Goal: Information Seeking & Learning: Check status

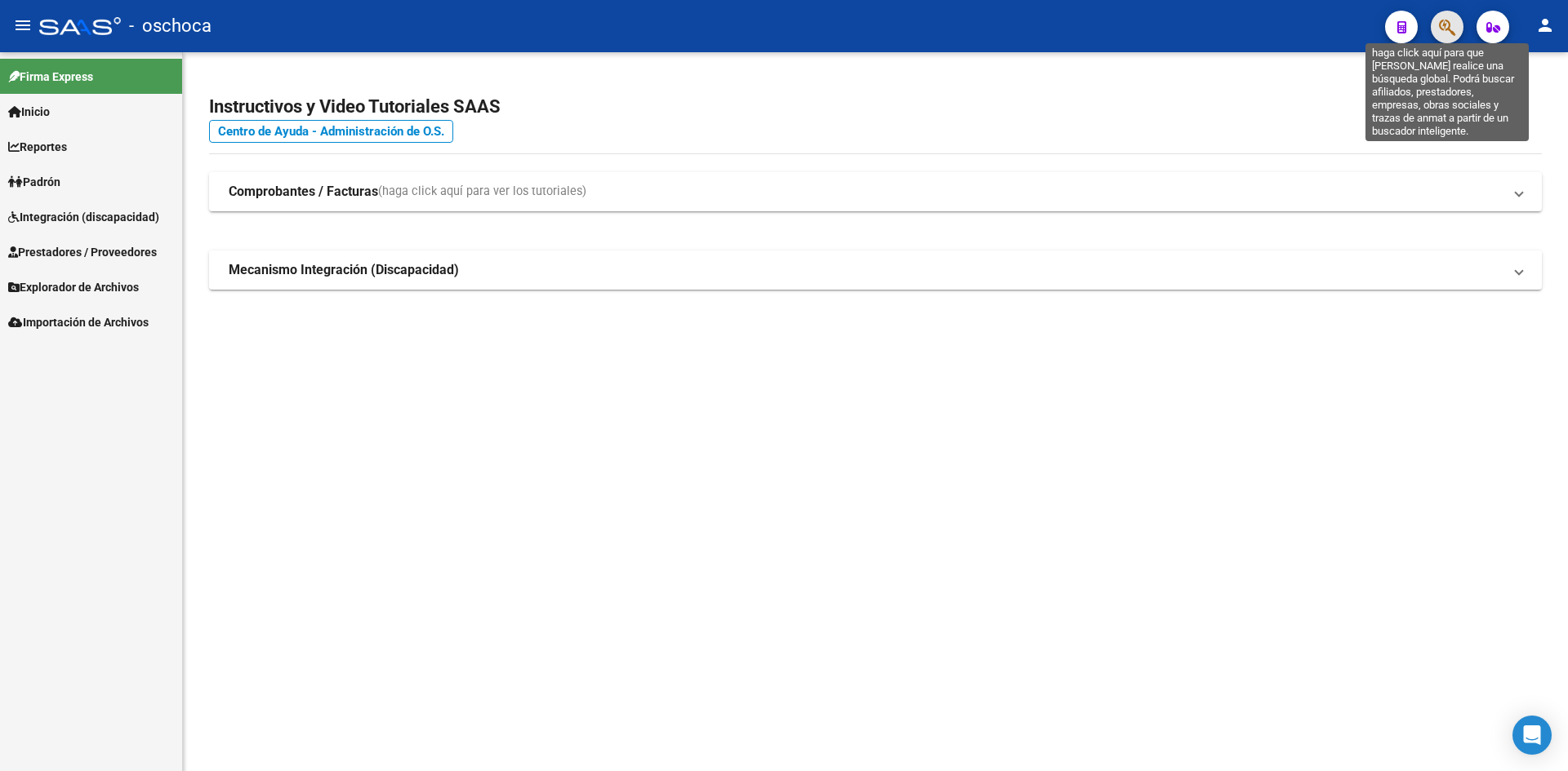
click at [1448, 26] on icon "button" at bounding box center [1446, 28] width 16 height 19
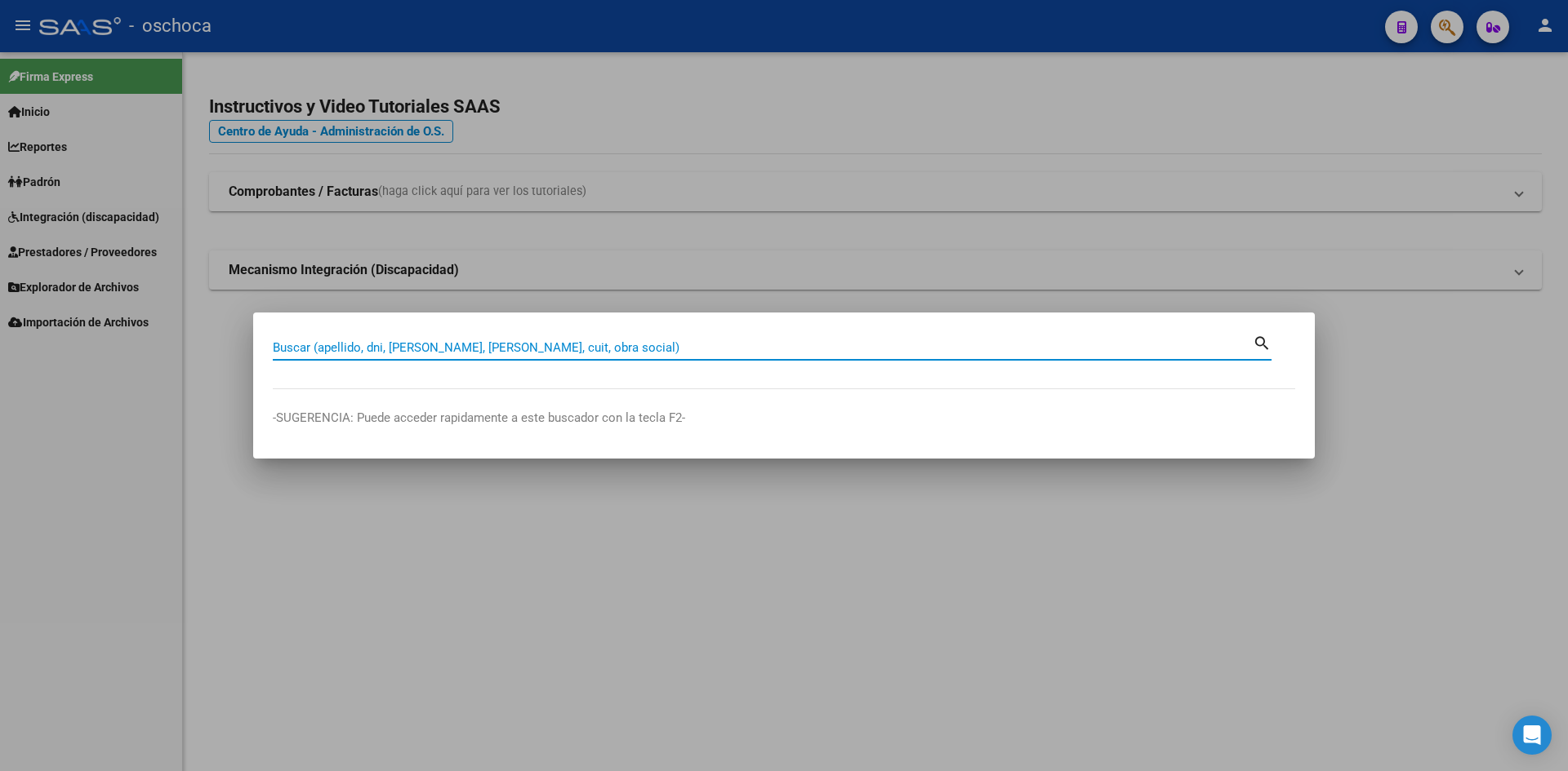
click at [643, 348] on input "Buscar (apellido, dni, [PERSON_NAME], [PERSON_NAME], cuit, obra social)" at bounding box center [762, 348] width 979 height 15
type input "23334586154"
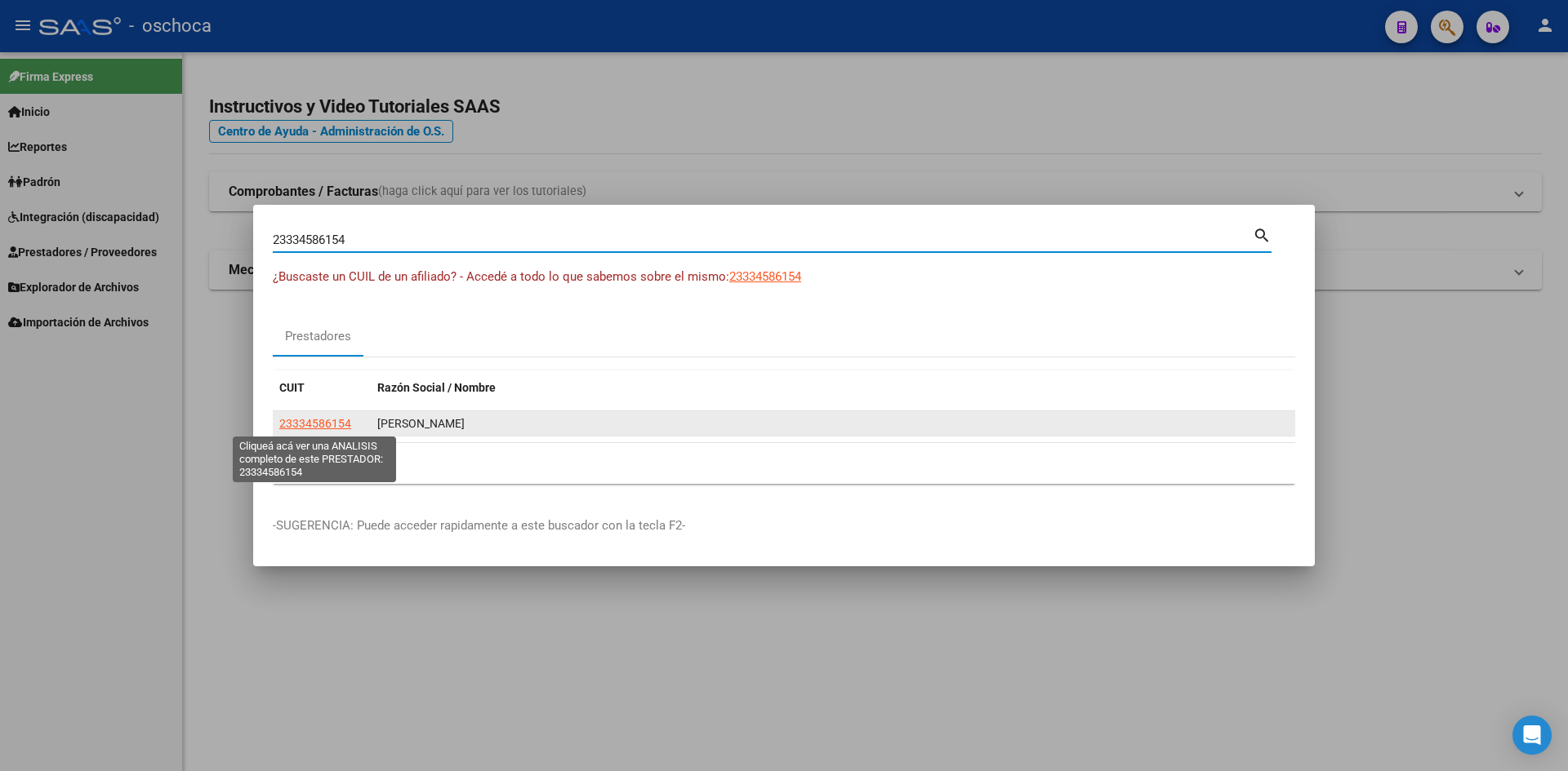
click at [330, 425] on span "23334586154" at bounding box center [315, 423] width 72 height 13
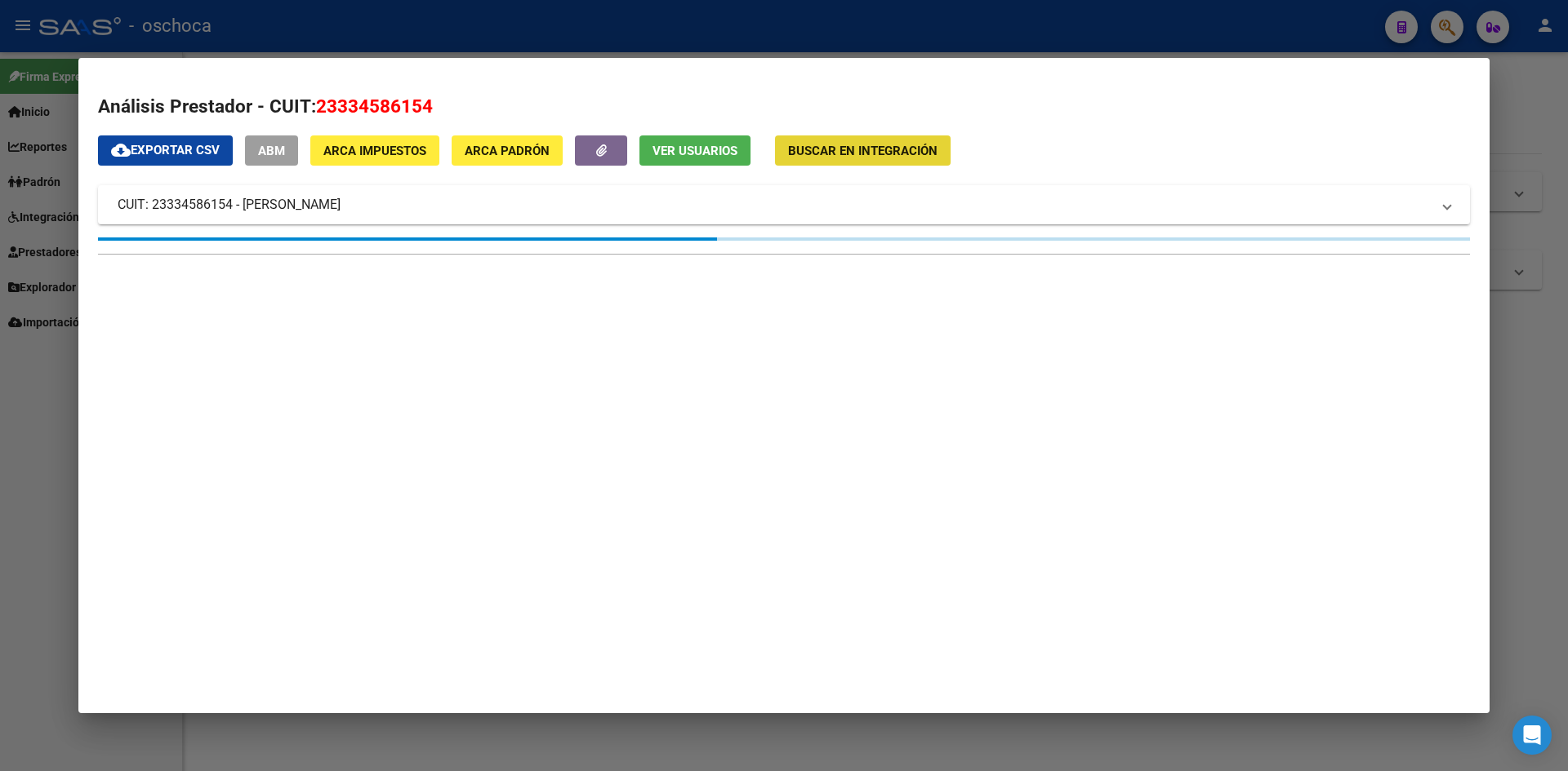
click at [916, 146] on span "Buscar en Integración" at bounding box center [862, 151] width 149 height 15
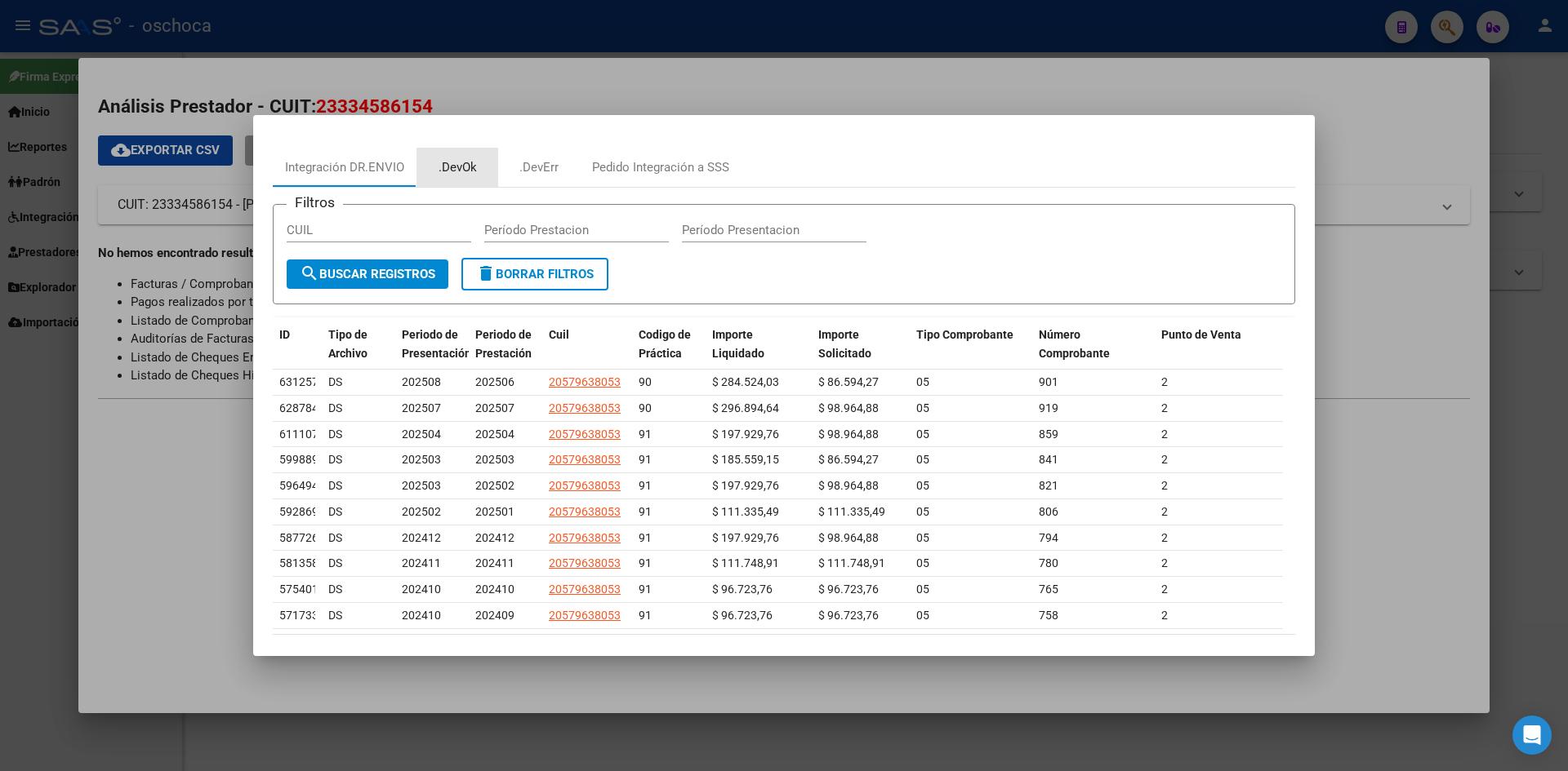
click at [453, 160] on div ".DevOk" at bounding box center [457, 168] width 38 height 19
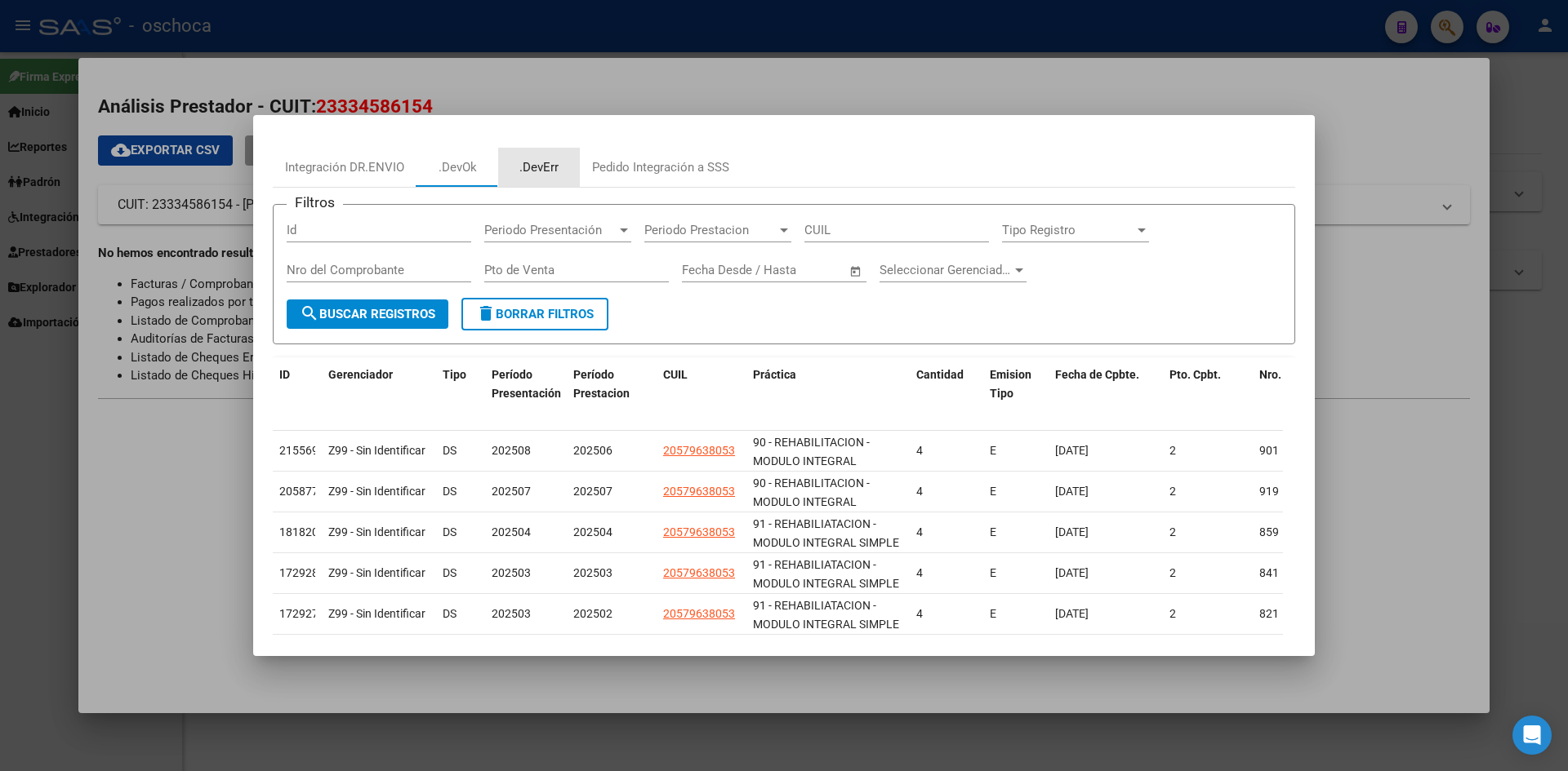
click at [538, 170] on div ".DevErr" at bounding box center [538, 168] width 39 height 19
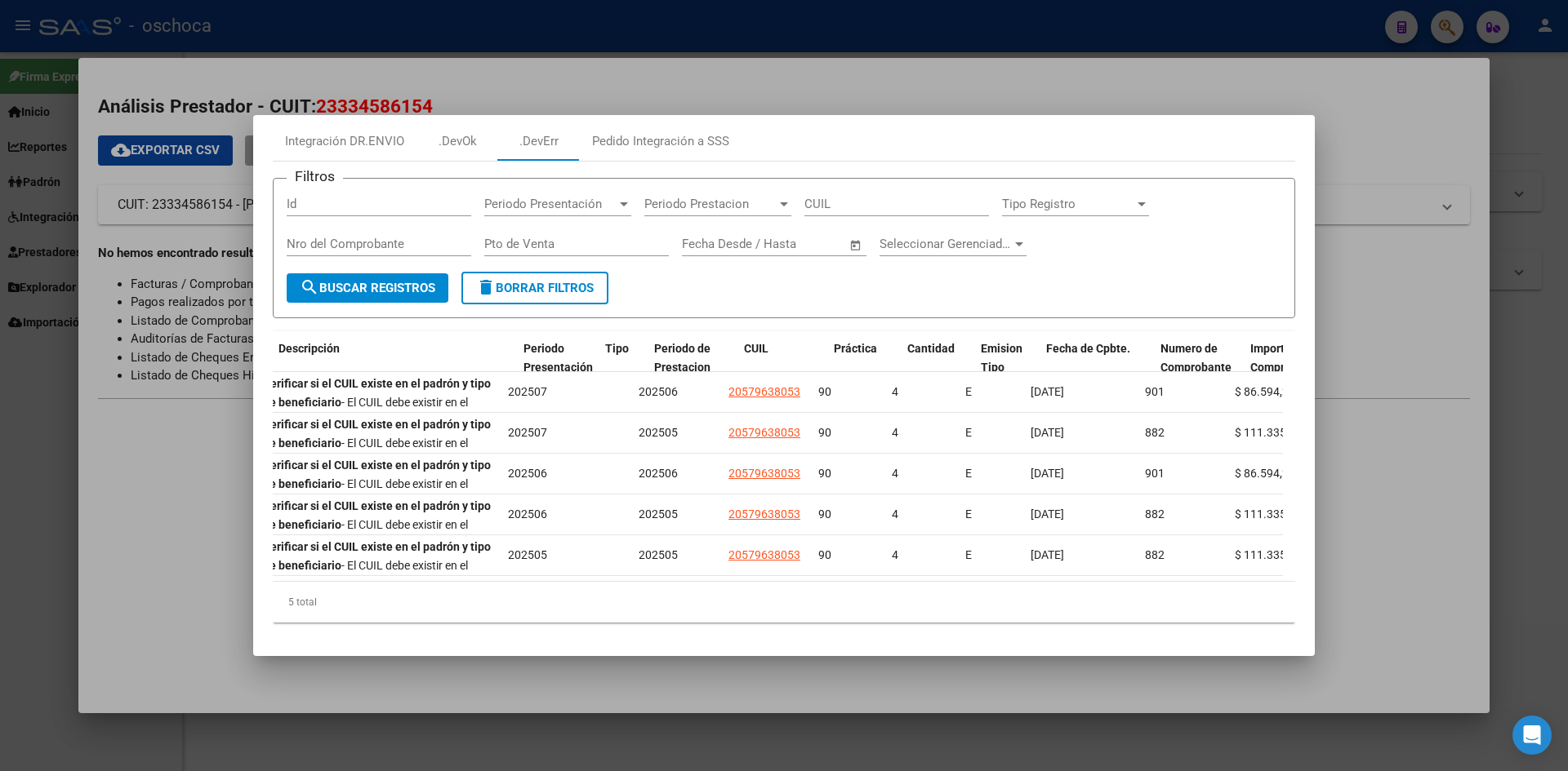
scroll to position [0, 74]
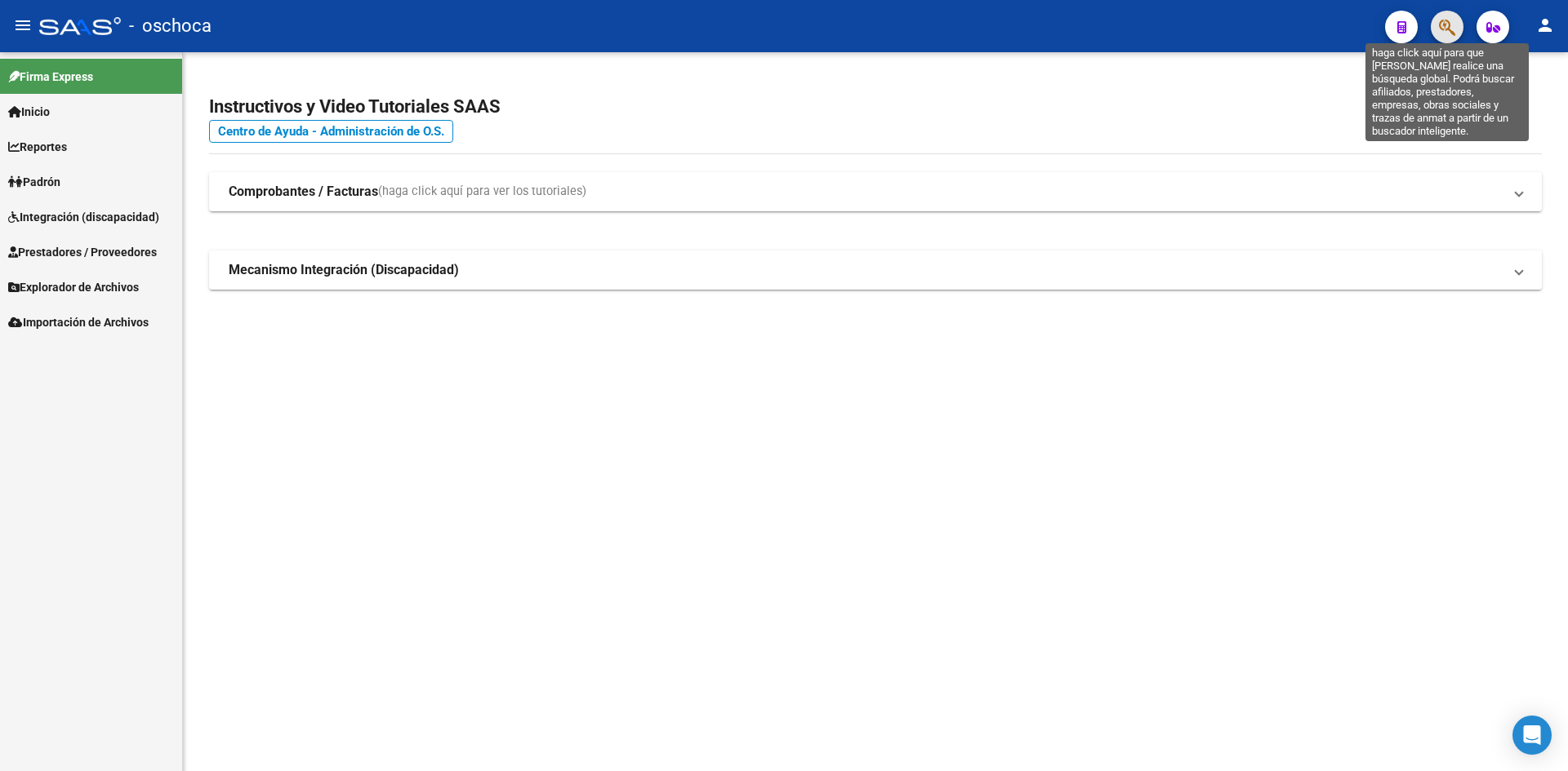
click at [1439, 26] on icon "button" at bounding box center [1446, 28] width 16 height 19
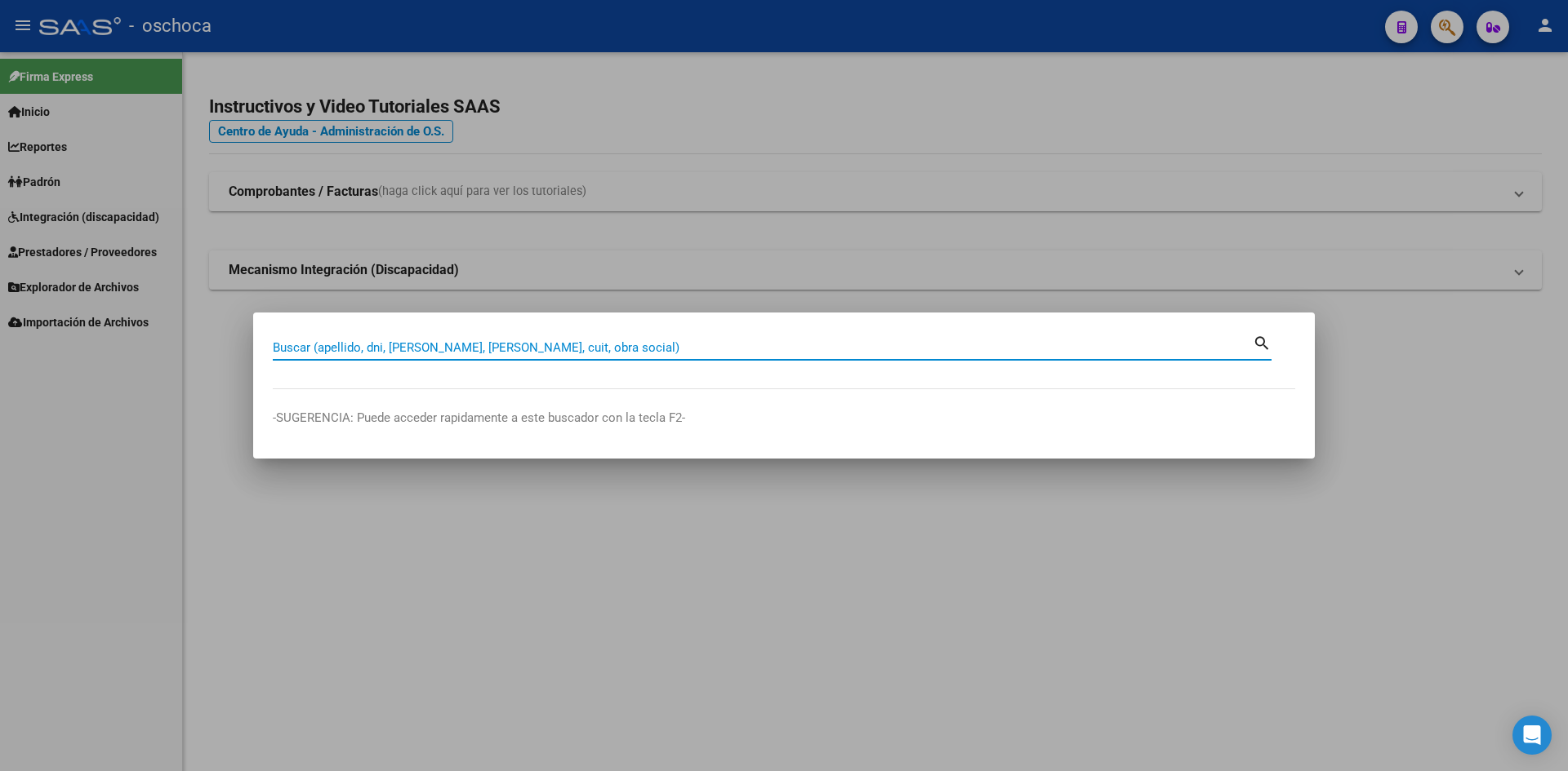
click at [545, 343] on input "Buscar (apellido, dni, [PERSON_NAME], [PERSON_NAME], cuit, obra social)" at bounding box center [762, 348] width 979 height 15
type input "27254409567"
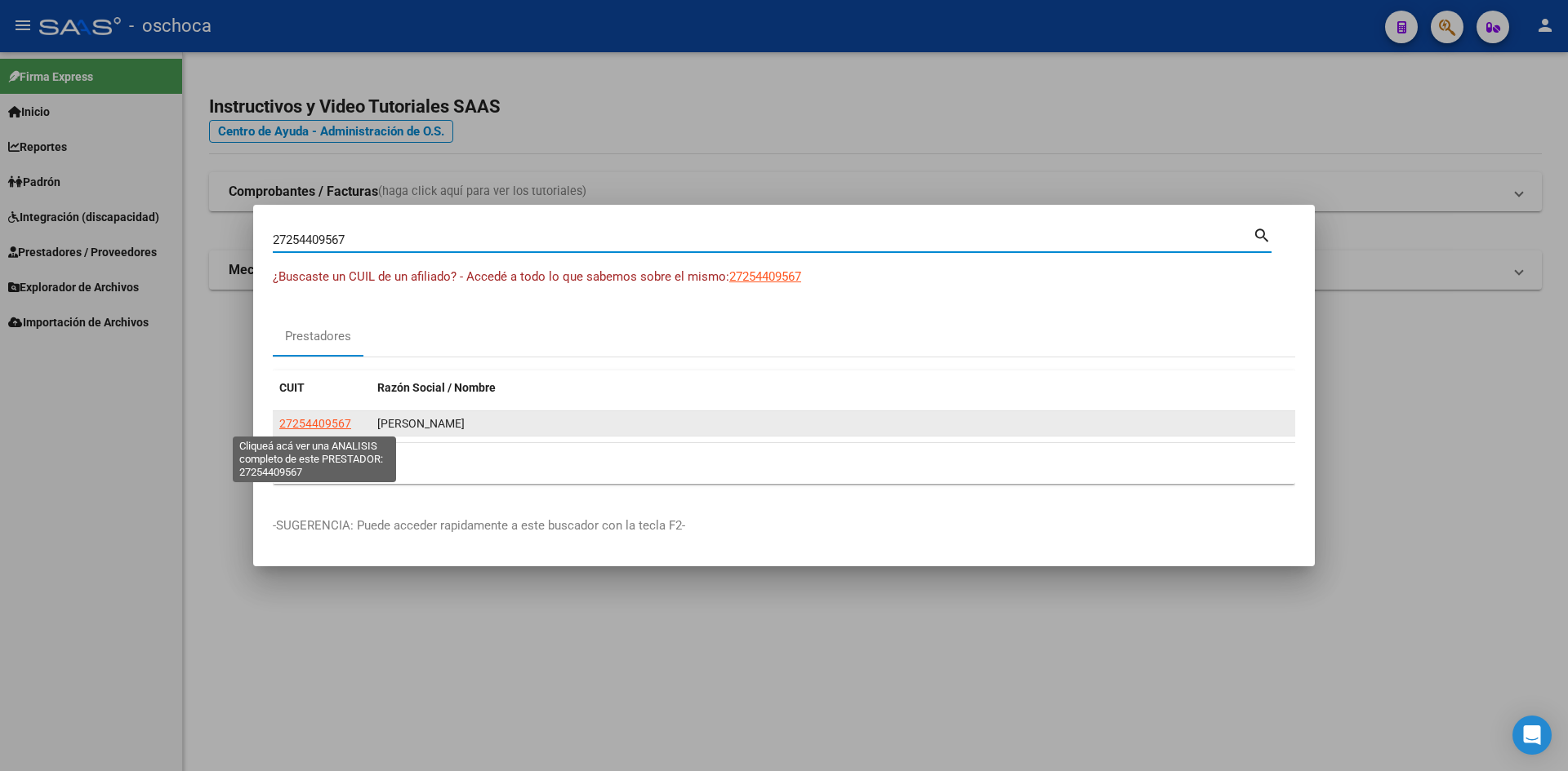
click at [325, 417] on span "27254409567" at bounding box center [315, 423] width 72 height 13
type textarea "27254409567"
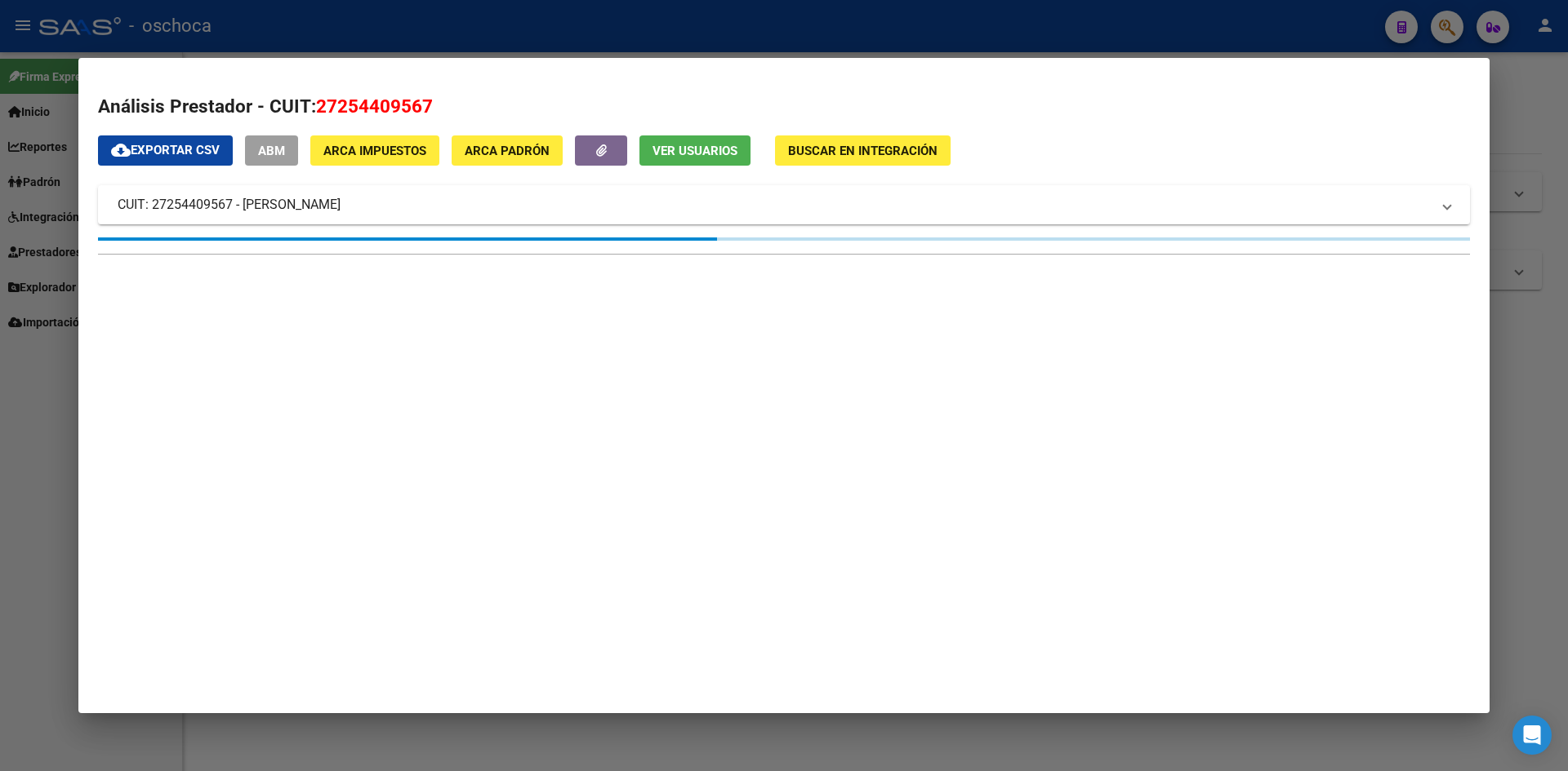
click at [888, 145] on span "Buscar en Integración" at bounding box center [862, 151] width 149 height 15
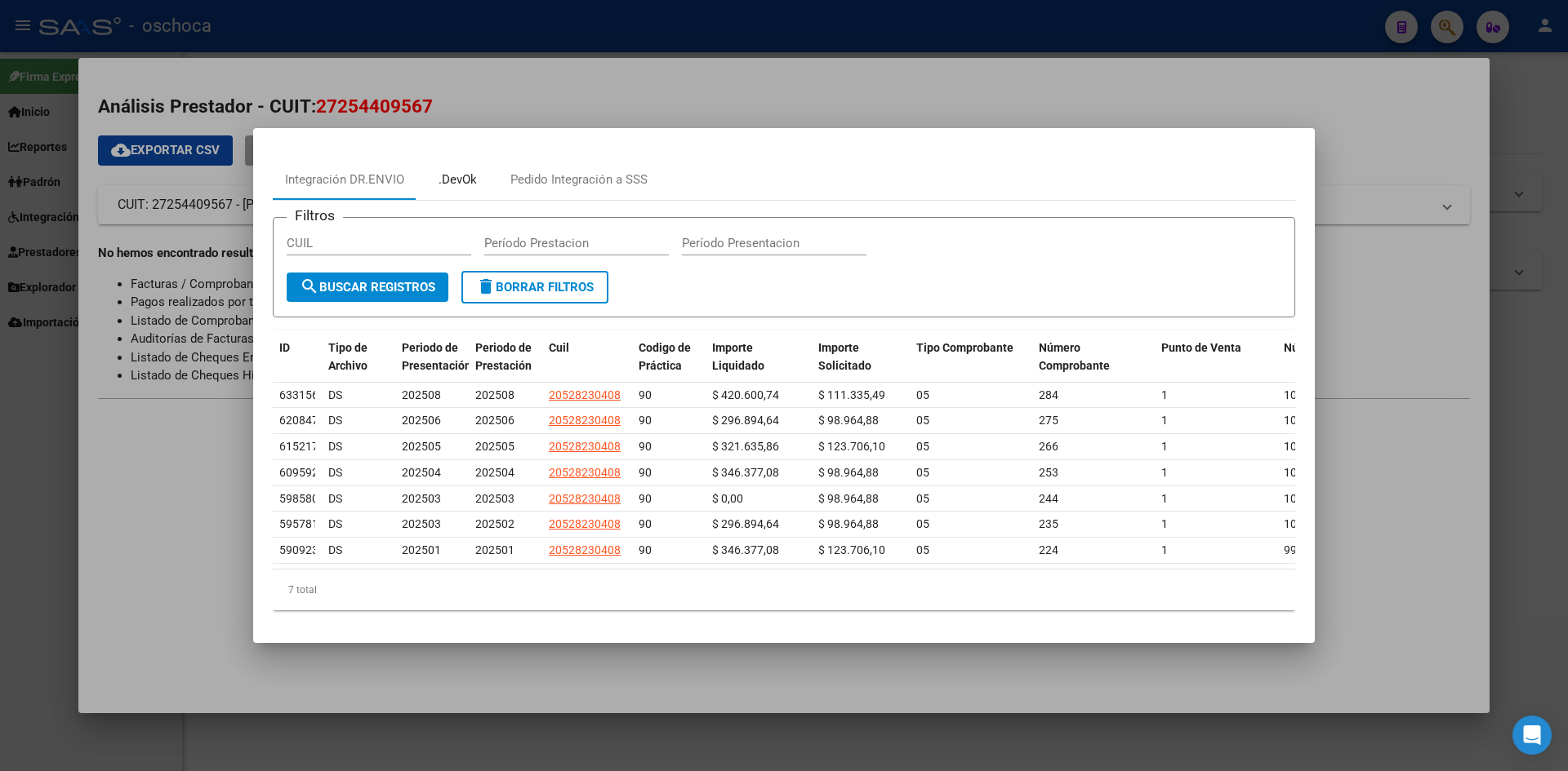
click at [454, 174] on div ".DevOk" at bounding box center [457, 180] width 38 height 19
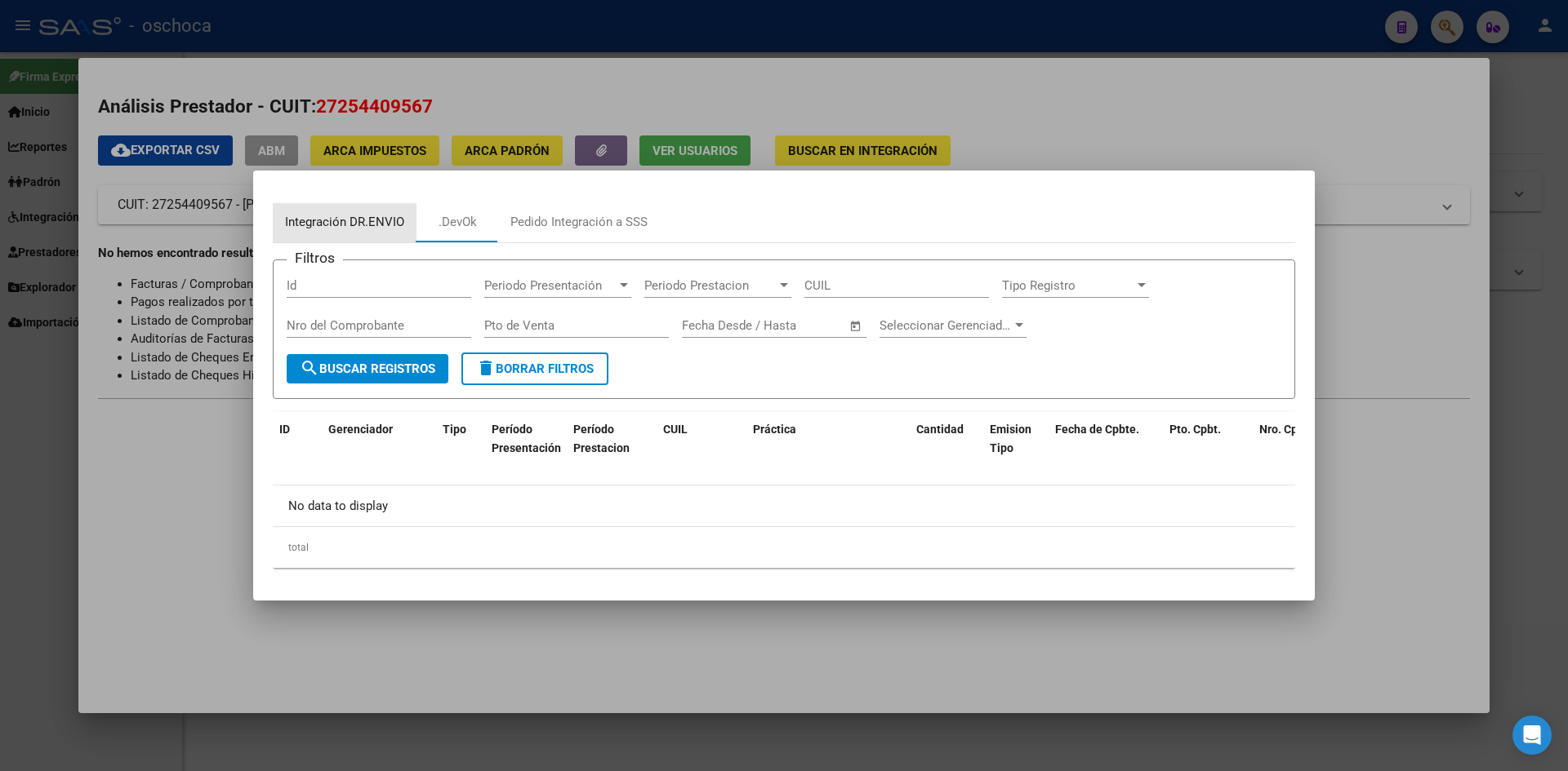
click at [387, 220] on div "Integración DR.ENVIO" at bounding box center [344, 223] width 119 height 19
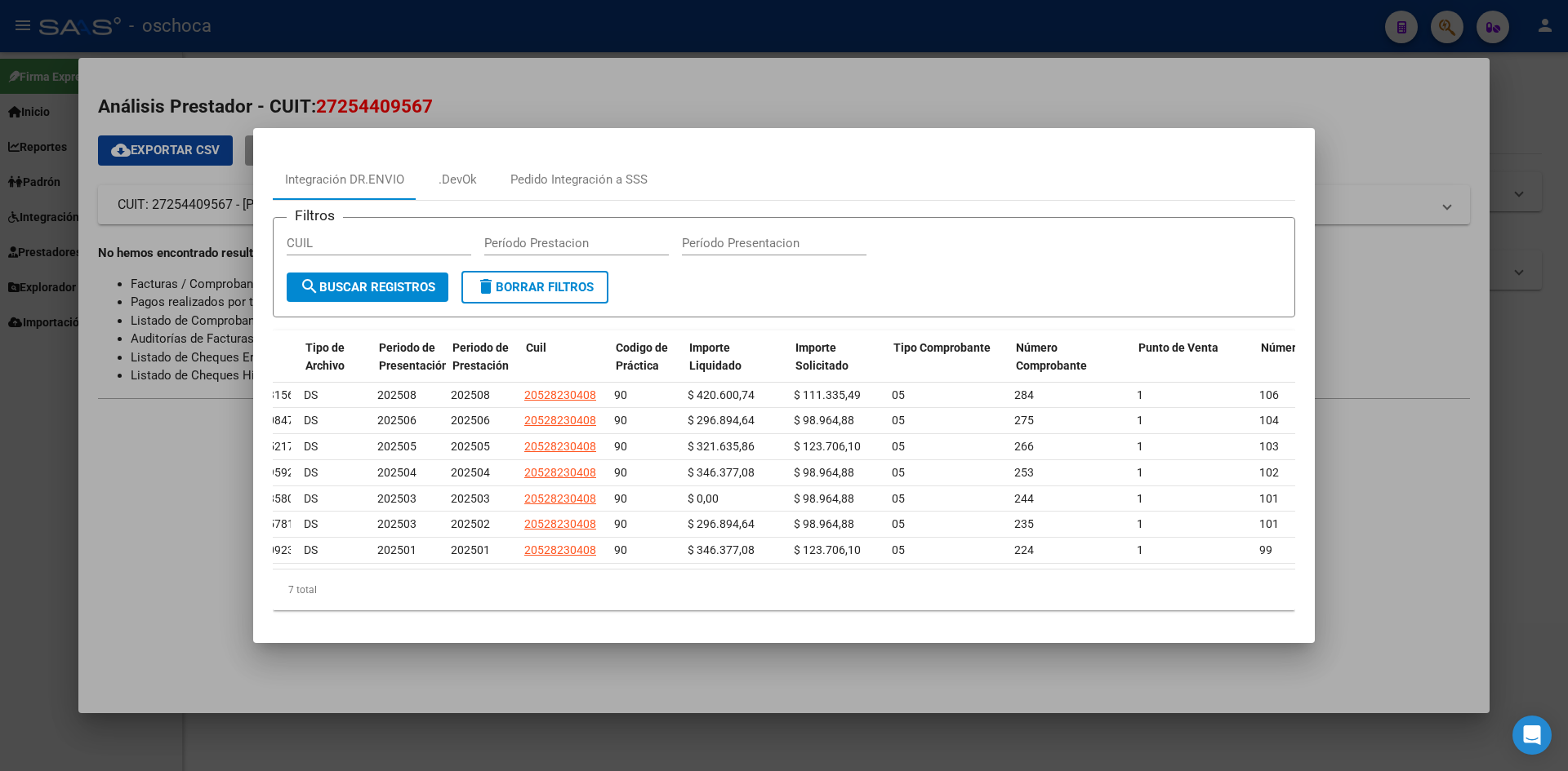
scroll to position [0, 22]
